Goal: Task Accomplishment & Management: Manage account settings

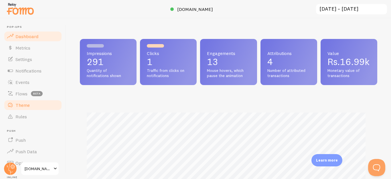
click at [27, 102] on span "Theme" at bounding box center [22, 105] width 14 height 6
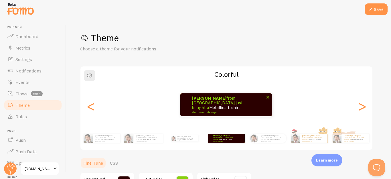
click at [205, 105] on p "[PERSON_NAME] from [GEOGRAPHIC_DATA] just bought a Metallica t-shirt about 4 mi…" at bounding box center [220, 105] width 57 height 18
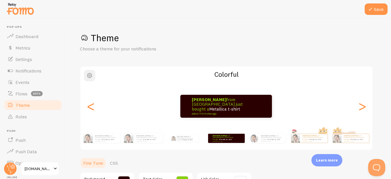
click at [88, 76] on span "button" at bounding box center [89, 75] width 7 height 7
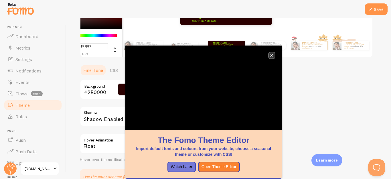
click at [271, 57] on button "close," at bounding box center [272, 55] width 6 height 6
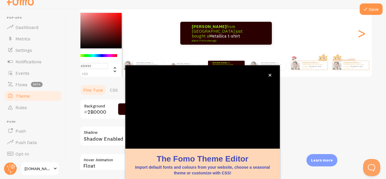
scroll to position [64, 0]
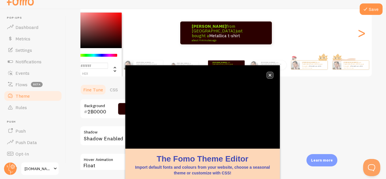
click at [269, 75] on icon "close," at bounding box center [269, 75] width 3 height 3
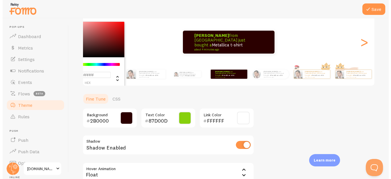
scroll to position [0, 0]
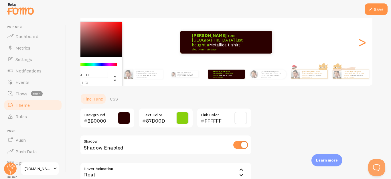
click at [180, 116] on span at bounding box center [182, 118] width 13 height 13
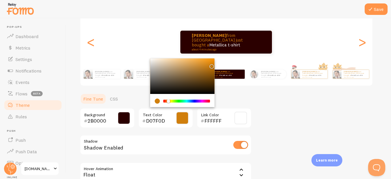
click at [168, 100] on div "Chrome color picker" at bounding box center [168, 100] width 3 height 3
click at [169, 100] on div "Chrome color picker" at bounding box center [168, 100] width 3 height 3
type input "D0950D"
click at [241, 118] on span at bounding box center [240, 118] width 13 height 13
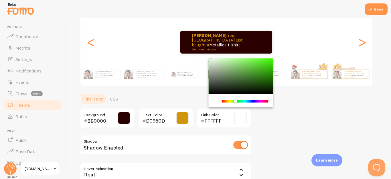
drag, startPoint x: 221, startPoint y: 101, endPoint x: 237, endPoint y: 100, distance: 16.1
click at [237, 100] on div "Chrome color picker" at bounding box center [235, 100] width 3 height 3
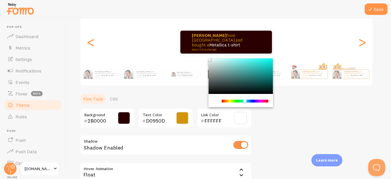
drag, startPoint x: 237, startPoint y: 100, endPoint x: 245, endPoint y: 99, distance: 7.8
click at [245, 99] on div "Chrome color picker" at bounding box center [244, 100] width 3 height 3
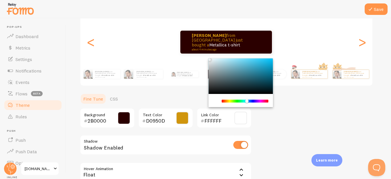
drag, startPoint x: 245, startPoint y: 99, endPoint x: 238, endPoint y: 93, distance: 9.3
click at [246, 101] on div "Chrome color picker" at bounding box center [246, 100] width 3 height 3
drag, startPoint x: 209, startPoint y: 60, endPoint x: 232, endPoint y: 60, distance: 23.2
click at [211, 60] on div "Chrome color picker" at bounding box center [209, 59] width 3 height 3
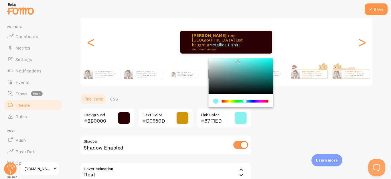
drag, startPoint x: 248, startPoint y: 100, endPoint x: 237, endPoint y: 100, distance: 10.9
click at [243, 100] on div "Chrome color picker" at bounding box center [244, 100] width 3 height 3
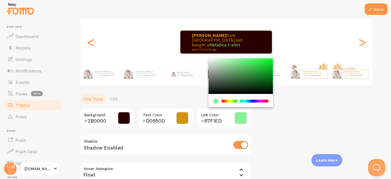
type input "87F195"
click at [125, 117] on span at bounding box center [124, 118] width 13 height 13
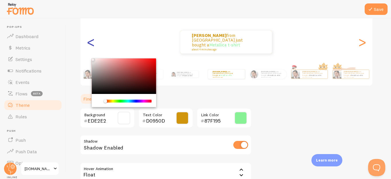
type input "FFFFFF"
drag, startPoint x: 154, startPoint y: 90, endPoint x: 90, endPoint y: 56, distance: 72.6
click at [90, 56] on div "Theme Choose a theme for your notifications Colorful [PERSON_NAME] from [GEOGRA…" at bounding box center [228, 90] width 297 height 245
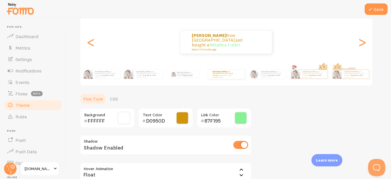
click at [179, 119] on span at bounding box center [182, 118] width 13 height 13
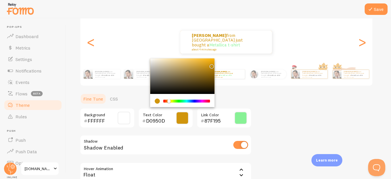
click at [156, 99] on div "current color is #D0950D" at bounding box center [157, 100] width 5 height 5
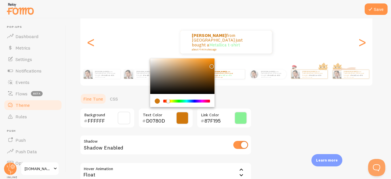
click at [168, 98] on div "Chrome color picker" at bounding box center [186, 100] width 47 height 5
type input "FF9A1F"
drag, startPoint x: 211, startPoint y: 68, endPoint x: 207, endPoint y: 51, distance: 17.6
click at [207, 51] on div "Theme Choose a theme for your notifications Colorful [PERSON_NAME] from [GEOGRA…" at bounding box center [228, 90] width 297 height 245
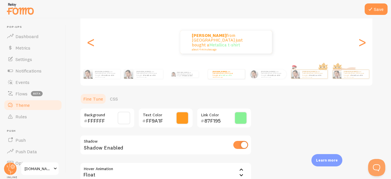
click at [245, 120] on span at bounding box center [240, 118] width 13 height 13
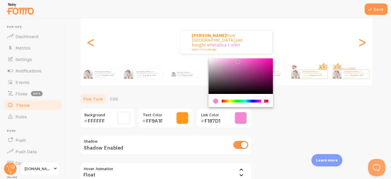
drag, startPoint x: 237, startPoint y: 100, endPoint x: 262, endPoint y: 99, distance: 24.9
click at [262, 99] on div "Chrome color picker" at bounding box center [262, 100] width 3 height 3
type input "252525"
drag, startPoint x: 238, startPoint y: 61, endPoint x: 199, endPoint y: 89, distance: 48.2
click at [199, 89] on div "Theme Choose a theme for your notifications Colorful [PERSON_NAME] from [GEOGRA…" at bounding box center [228, 90] width 297 height 245
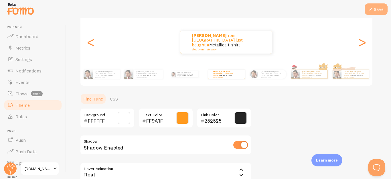
click at [383, 5] on button "Save" at bounding box center [376, 8] width 23 height 11
